Goal: Information Seeking & Learning: Find specific fact

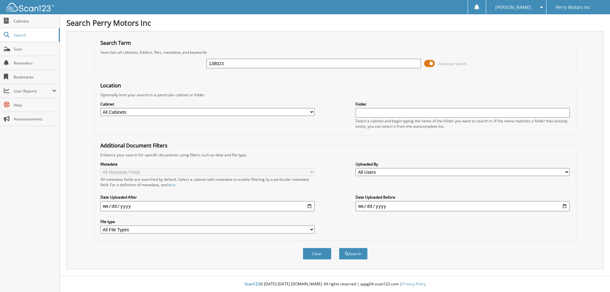
type input "138023"
click at [339, 248] on button "Search" at bounding box center [353, 254] width 29 height 12
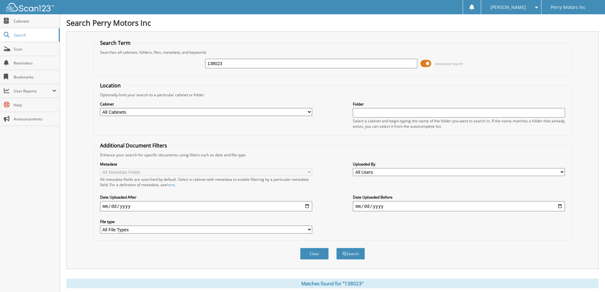
scroll to position [98, 0]
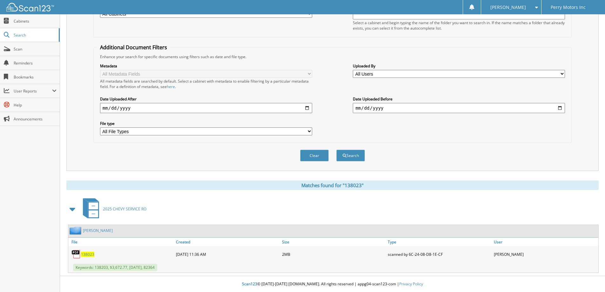
click at [90, 254] on span "138023" at bounding box center [87, 254] width 13 height 5
